Goal: Information Seeking & Learning: Check status

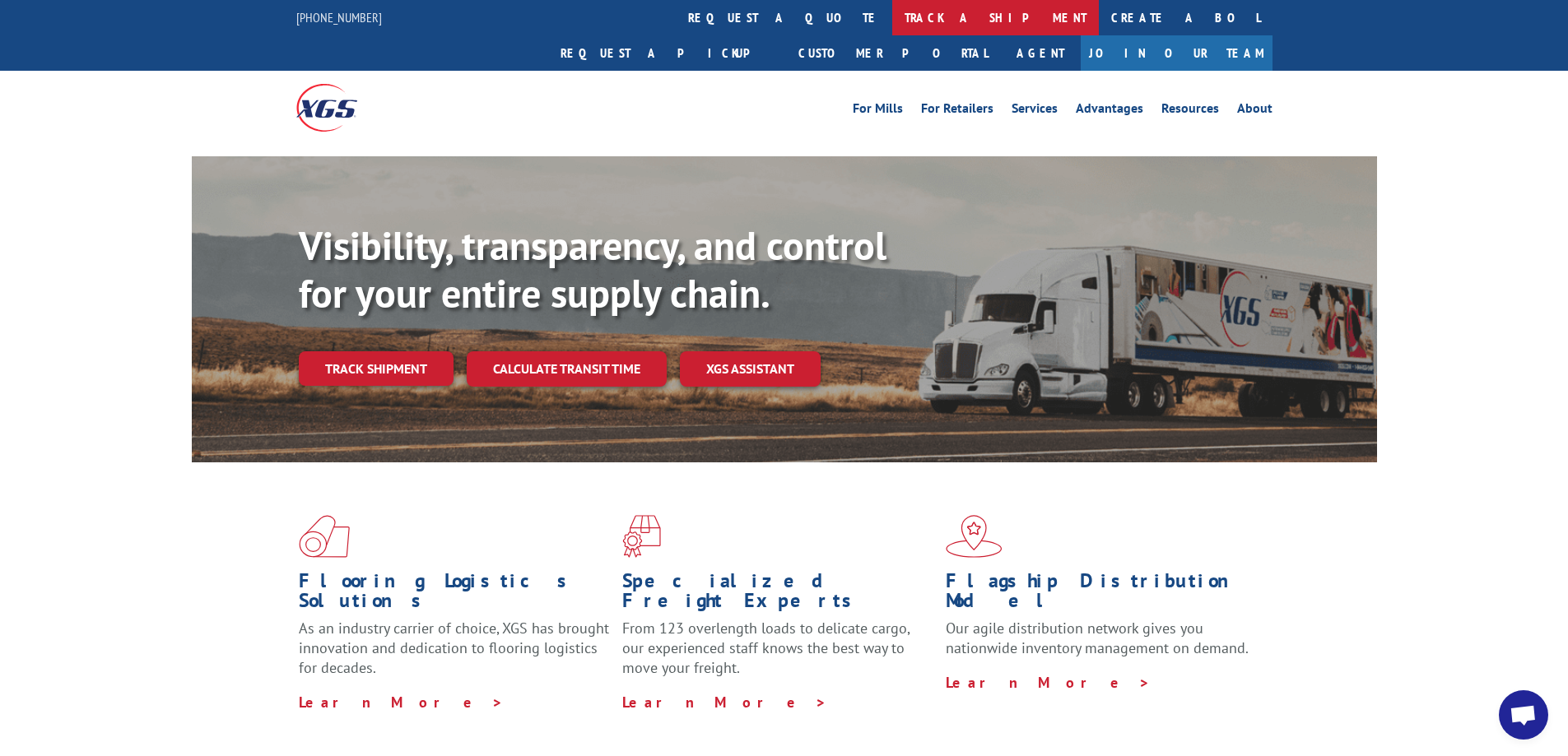
click at [893, 18] on link "track a shipment" at bounding box center [995, 18] width 206 height 35
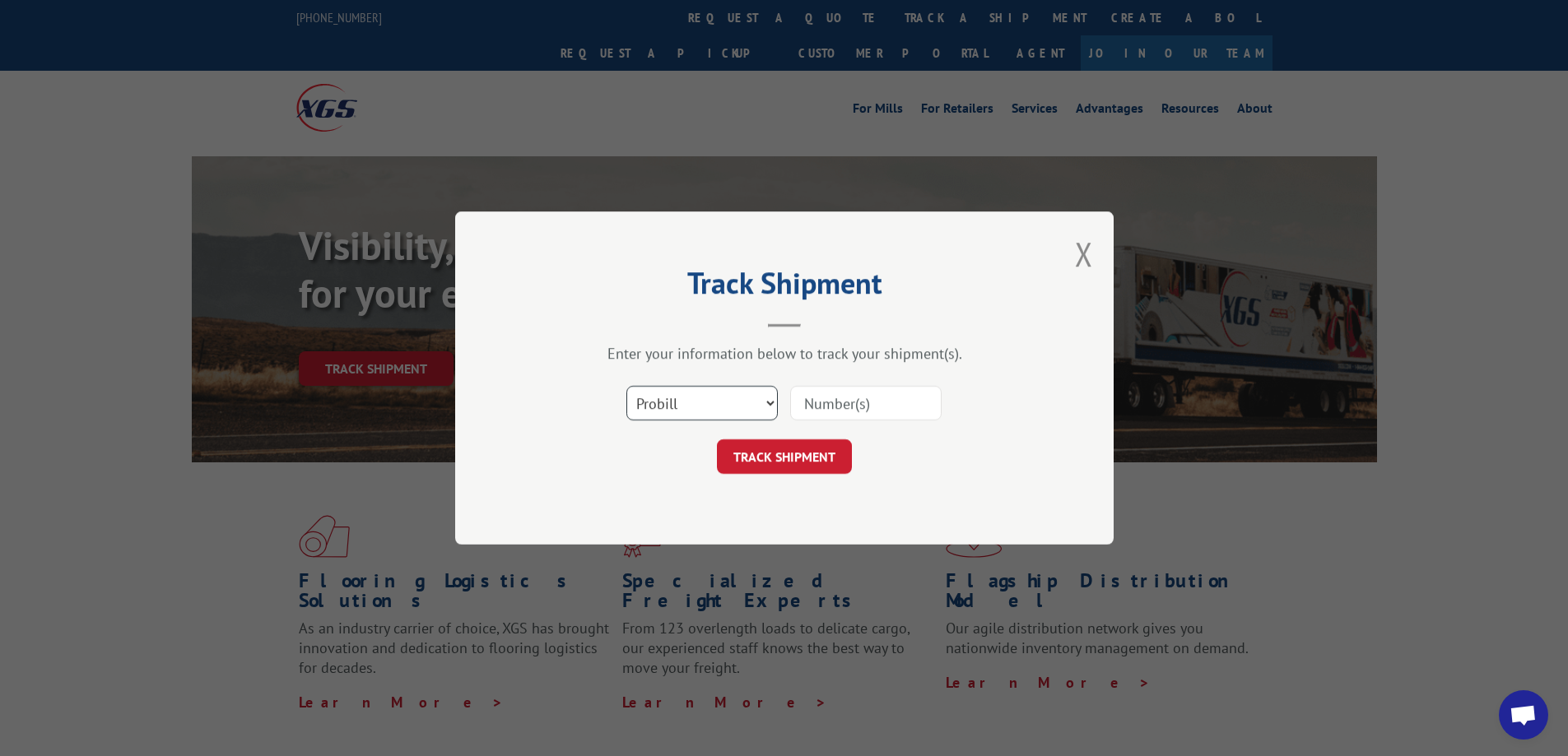
click at [699, 403] on select "Select category... Probill BOL PO" at bounding box center [701, 403] width 151 height 34
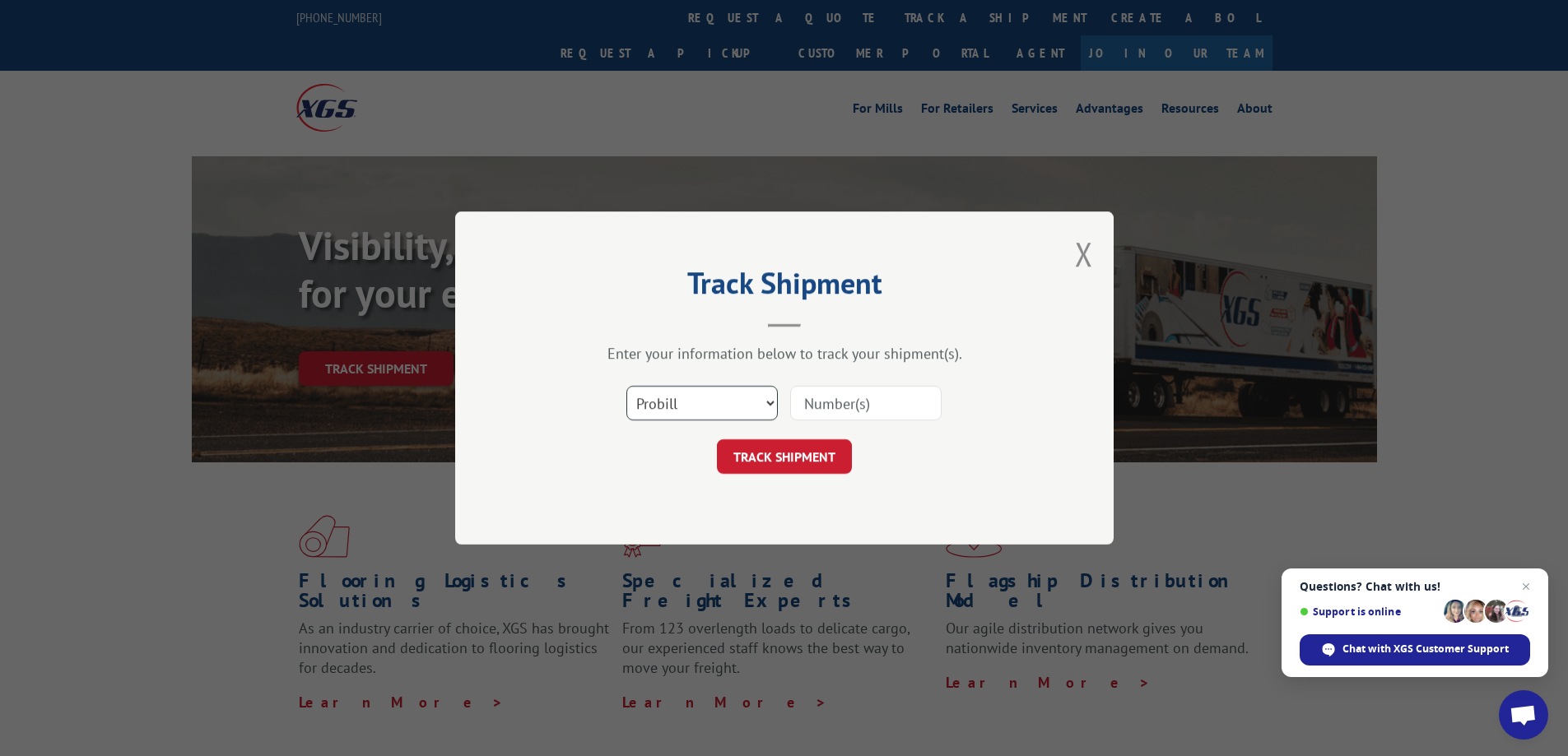
select select "bol"
click at [626, 386] on select "Select category... Probill BOL PO" at bounding box center [701, 403] width 151 height 34
click at [827, 398] on input at bounding box center [865, 403] width 151 height 34
type input "7046562"
click at [797, 464] on button "TRACK SHIPMENT" at bounding box center [785, 456] width 135 height 34
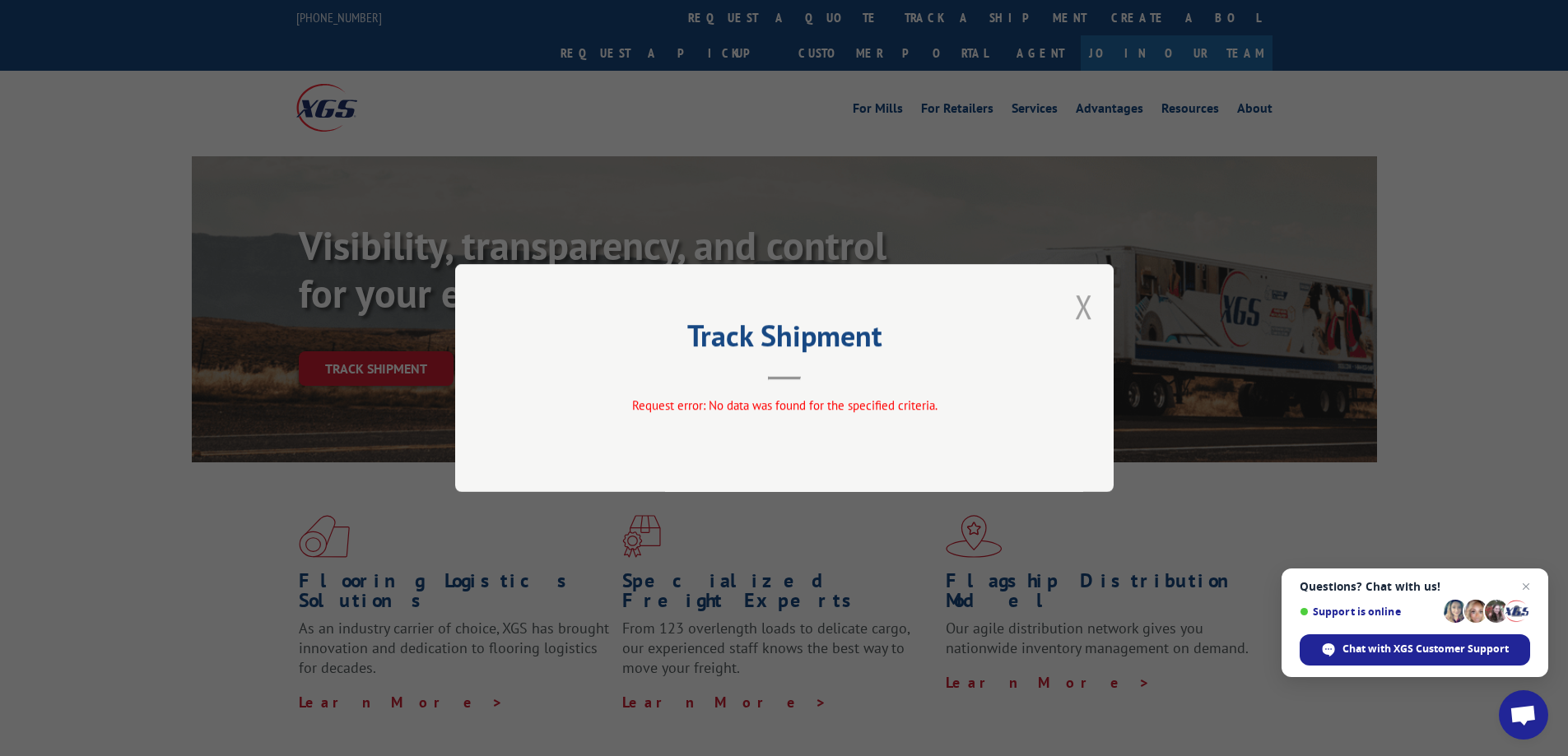
click at [1079, 309] on button "Close modal" at bounding box center [1084, 307] width 18 height 43
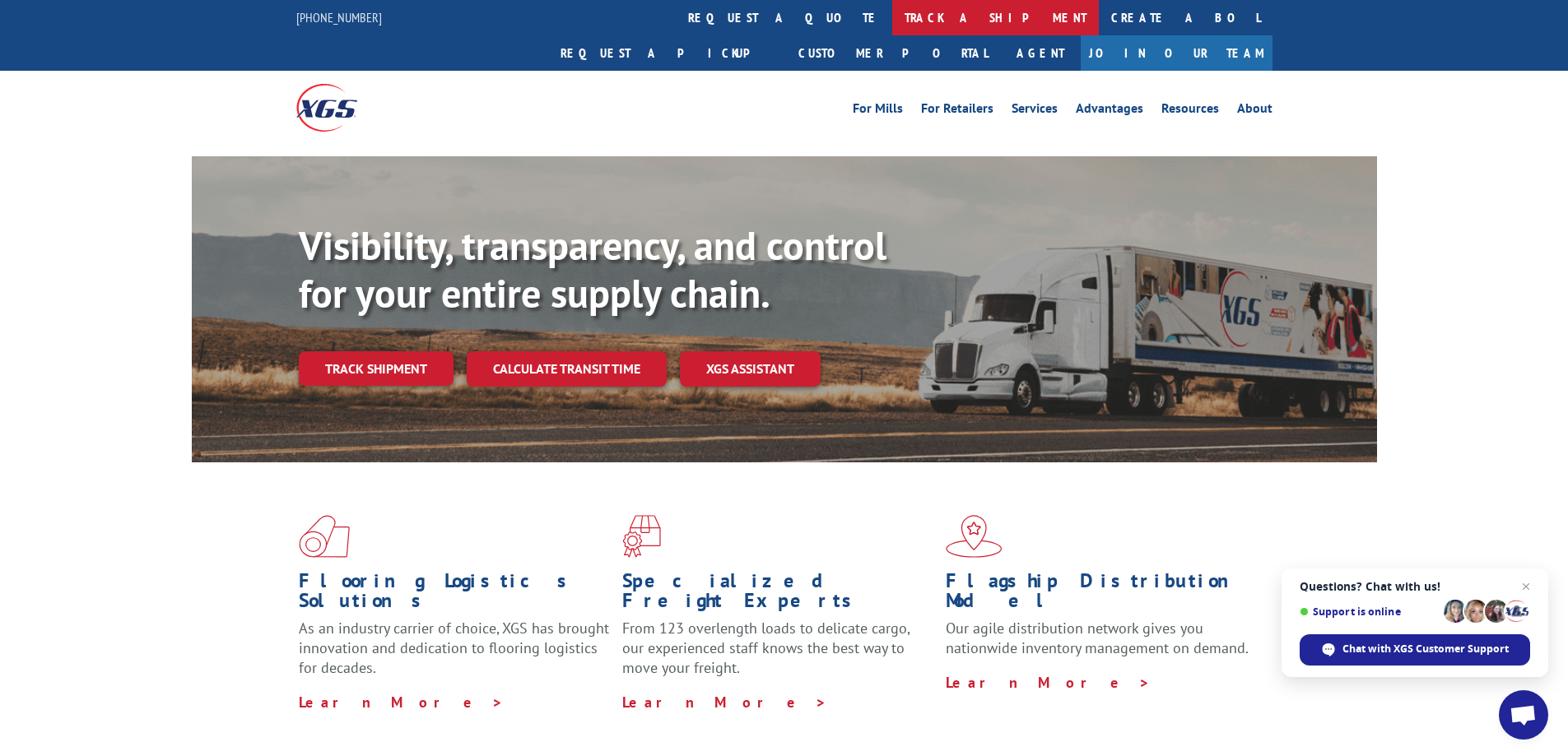
click at [893, 22] on link "track a shipment" at bounding box center [995, 18] width 206 height 35
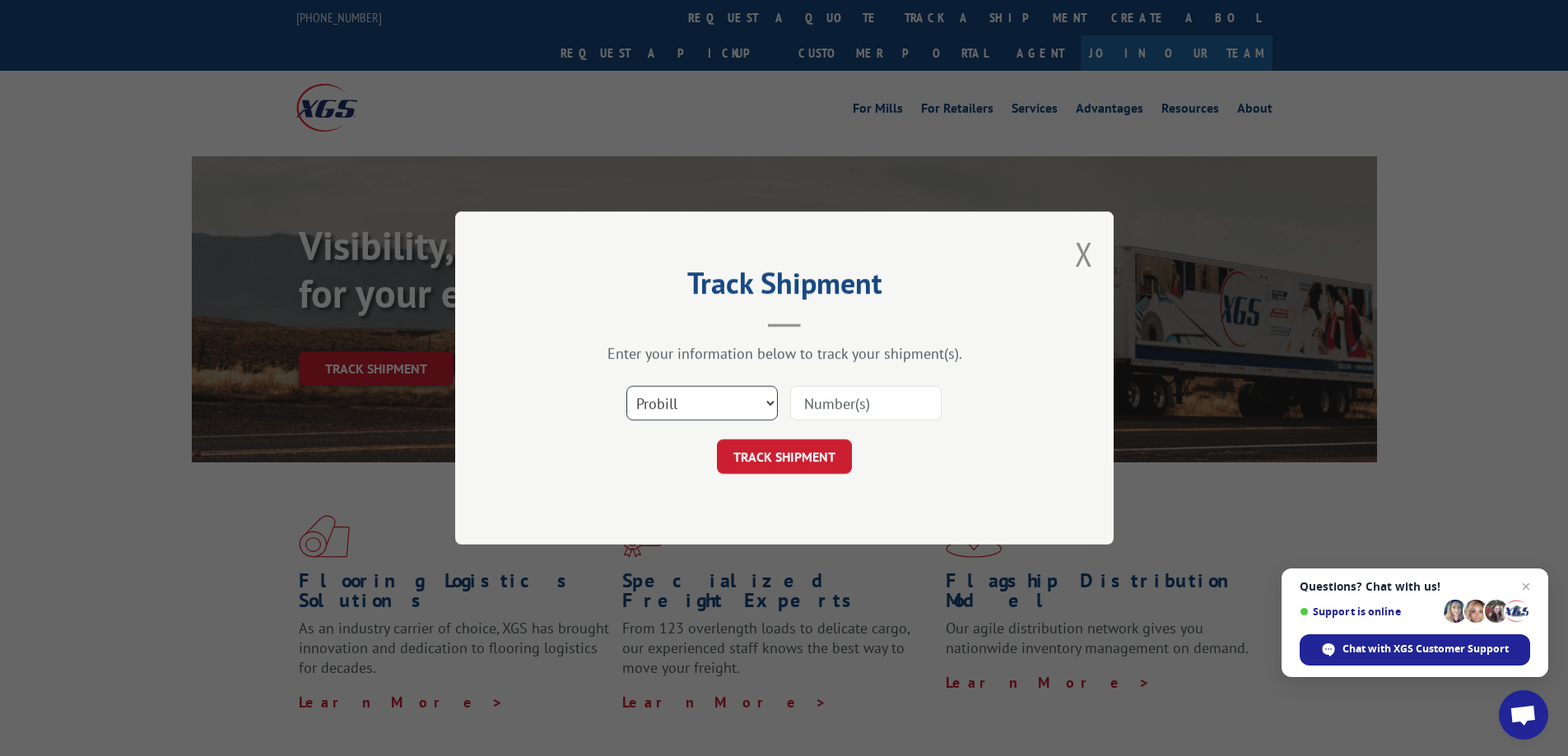
click at [692, 400] on select "Select category... Probill BOL PO" at bounding box center [701, 403] width 151 height 34
select select "bol"
click at [626, 386] on select "Select category... Probill BOL PO" at bounding box center [701, 403] width 151 height 34
click at [832, 404] on input at bounding box center [865, 403] width 151 height 34
type input "7046562"
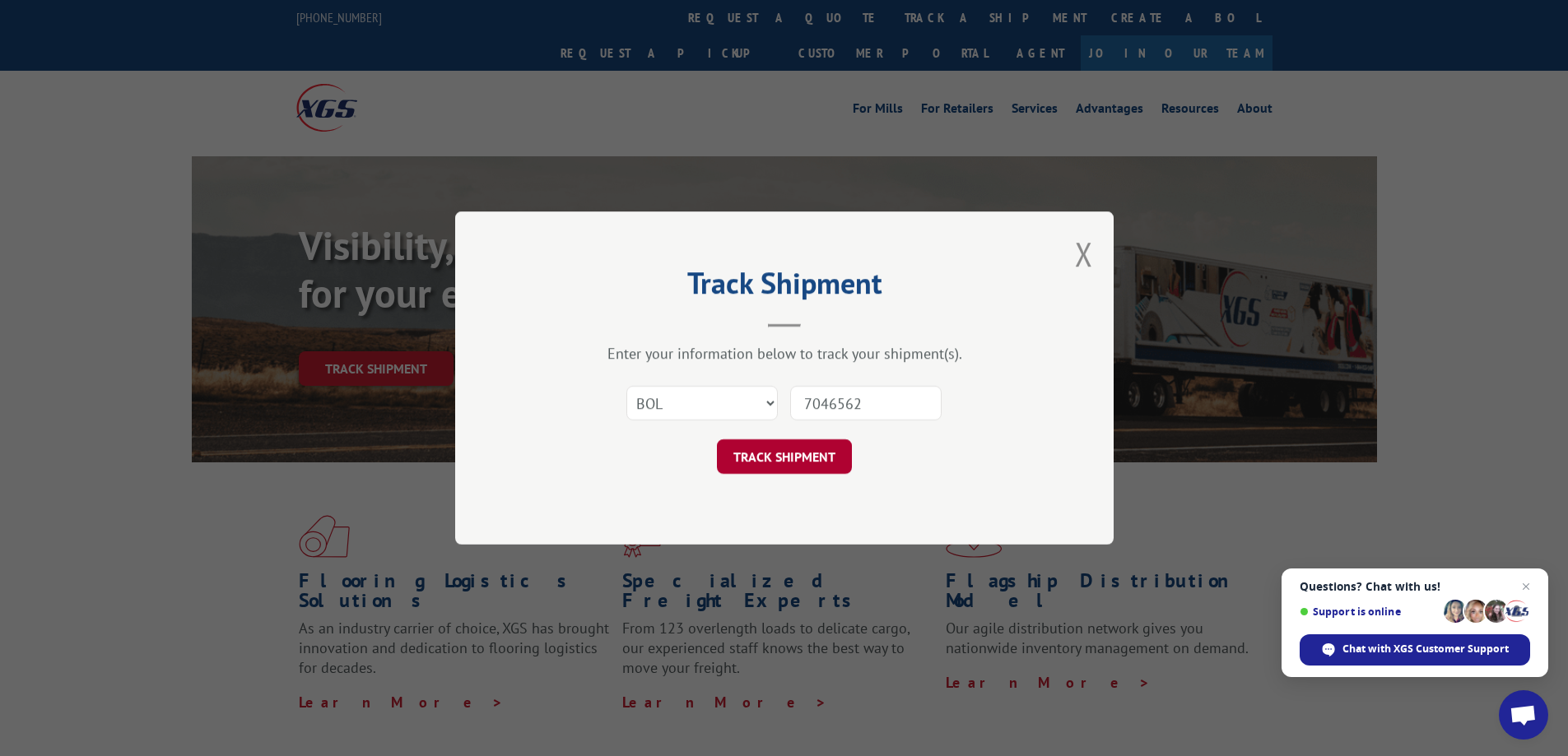
click at [766, 456] on button "TRACK SHIPMENT" at bounding box center [785, 456] width 135 height 34
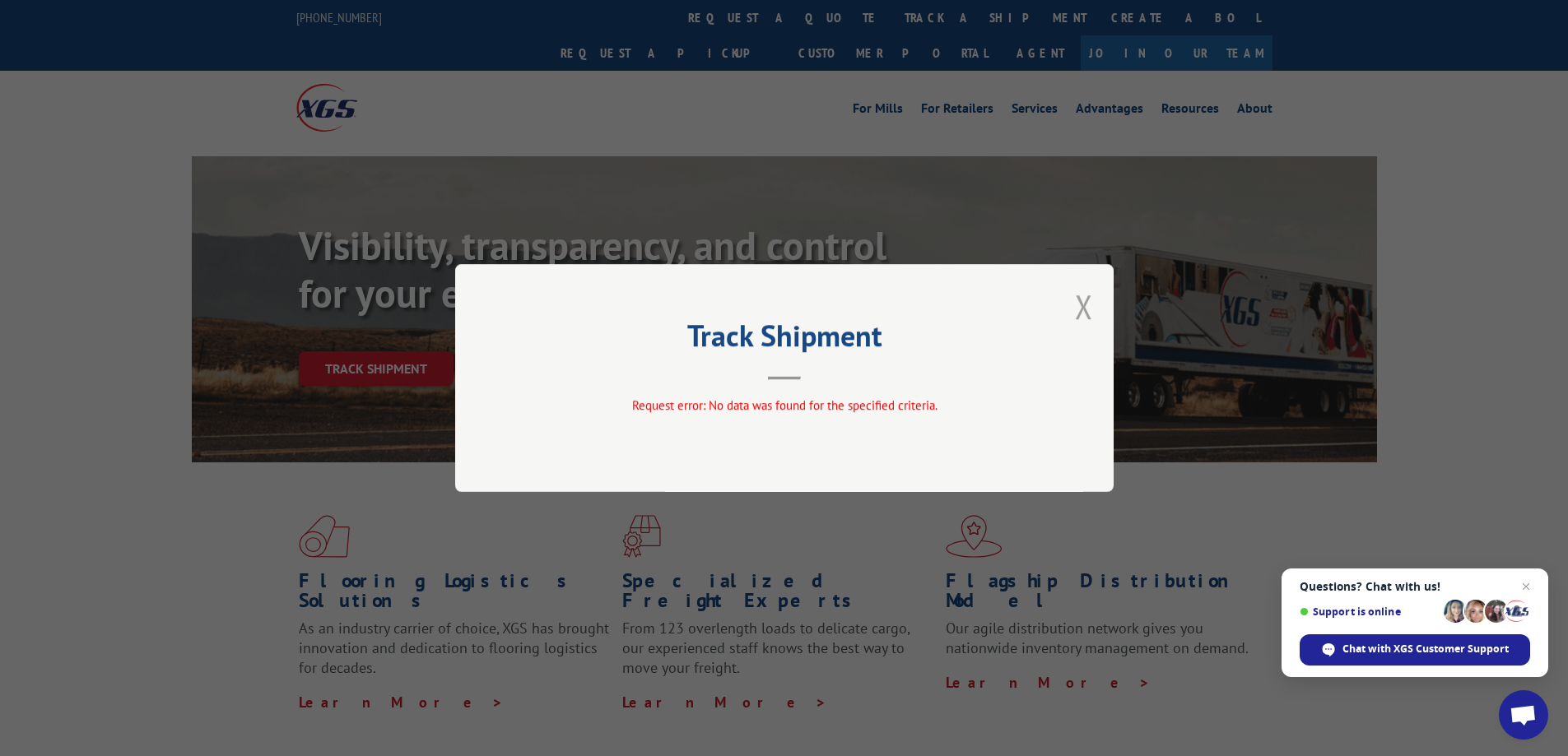
drag, startPoint x: 1084, startPoint y: 302, endPoint x: 1078, endPoint y: 309, distance: 9.2
click at [1085, 302] on button "Close modal" at bounding box center [1084, 307] width 18 height 43
